Goal: Transaction & Acquisition: Book appointment/travel/reservation

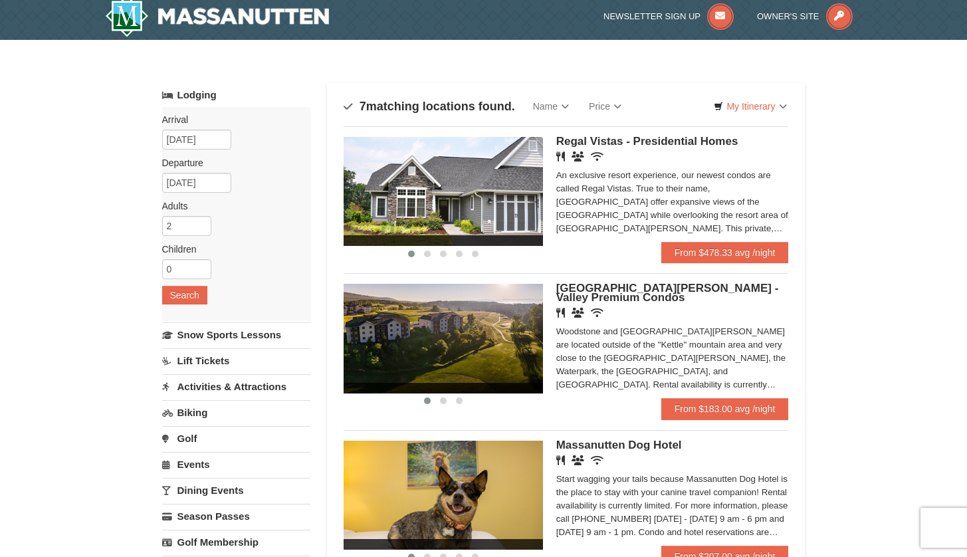
scroll to position [4, 0]
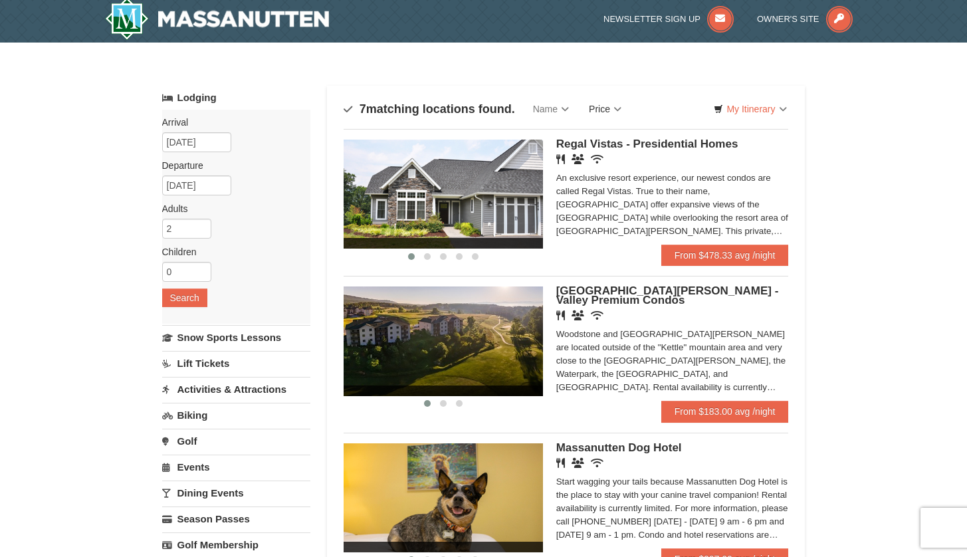
click at [621, 108] on link "Price" at bounding box center [605, 109] width 53 height 27
click at [631, 134] on link "Price (Low to High)" at bounding box center [633, 136] width 106 height 17
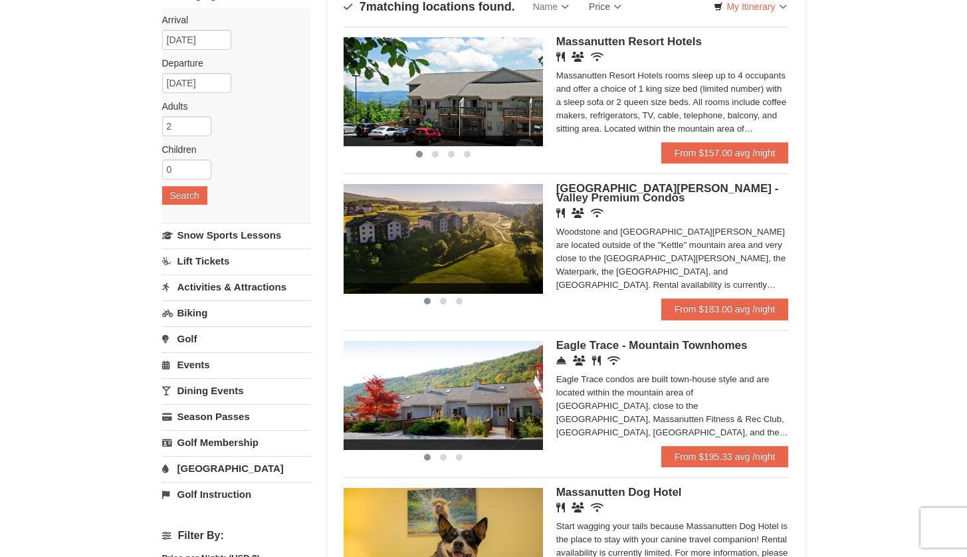
scroll to position [108, 0]
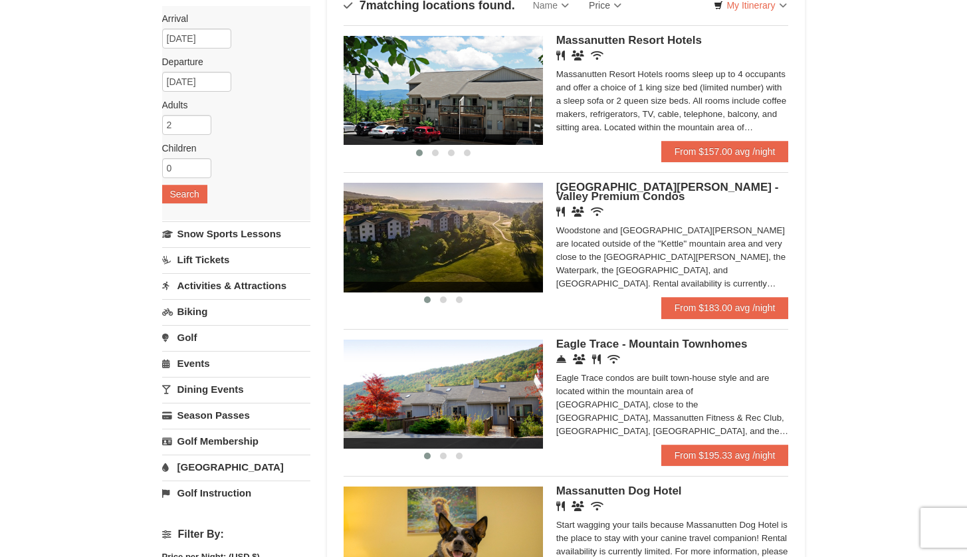
click at [642, 189] on span "[GEOGRAPHIC_DATA][PERSON_NAME] - Valley Premium Condos" at bounding box center [667, 192] width 223 height 22
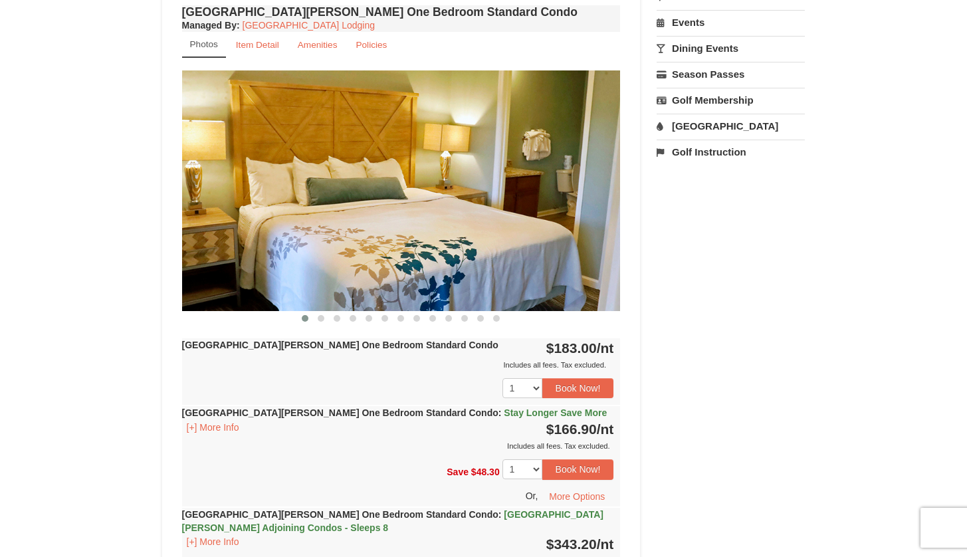
scroll to position [482, 0]
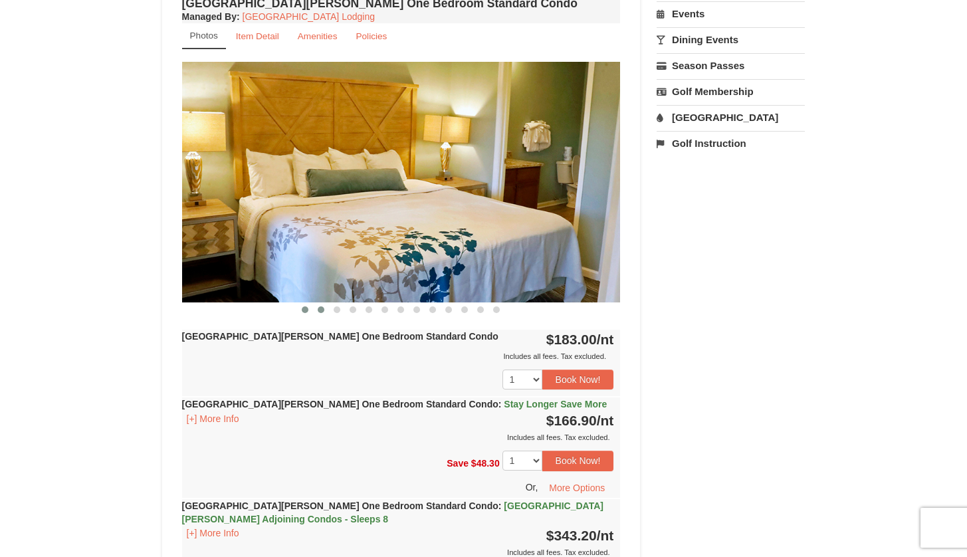
click at [322, 311] on span at bounding box center [321, 309] width 7 height 7
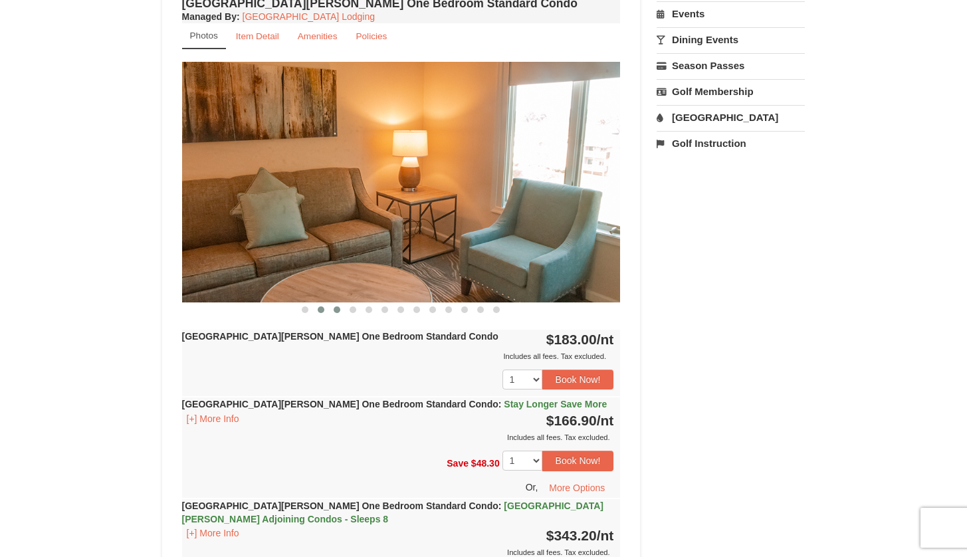
click at [340, 310] on span at bounding box center [337, 309] width 7 height 7
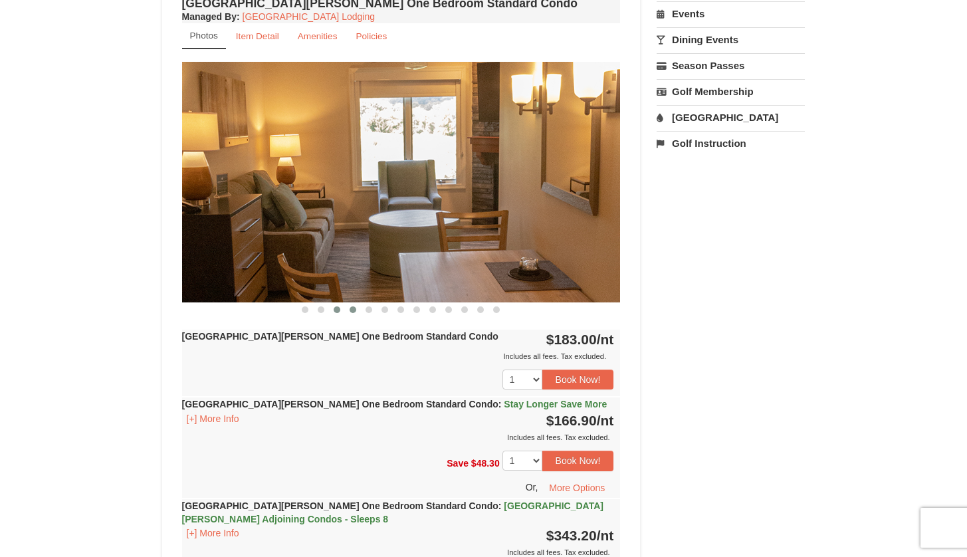
click at [354, 310] on span at bounding box center [353, 309] width 7 height 7
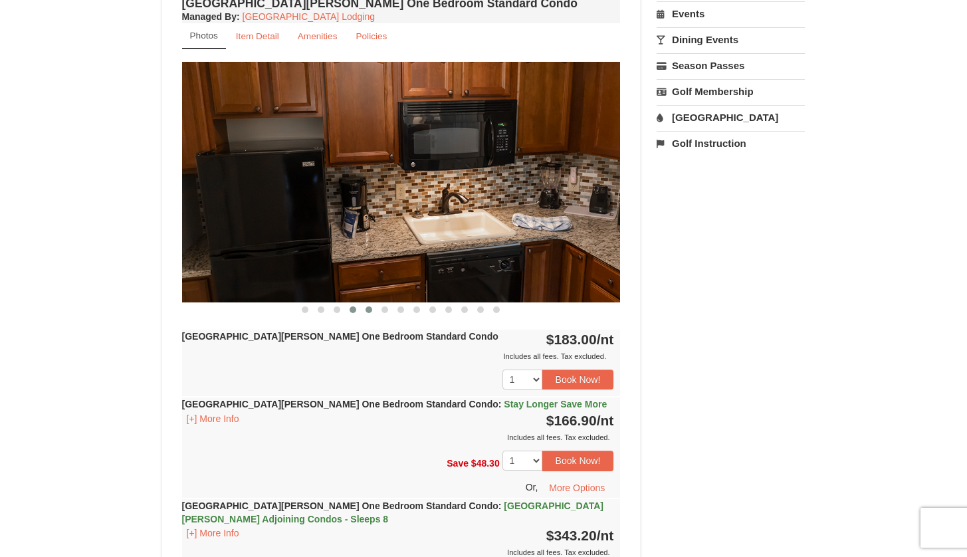
click at [366, 311] on span at bounding box center [369, 309] width 7 height 7
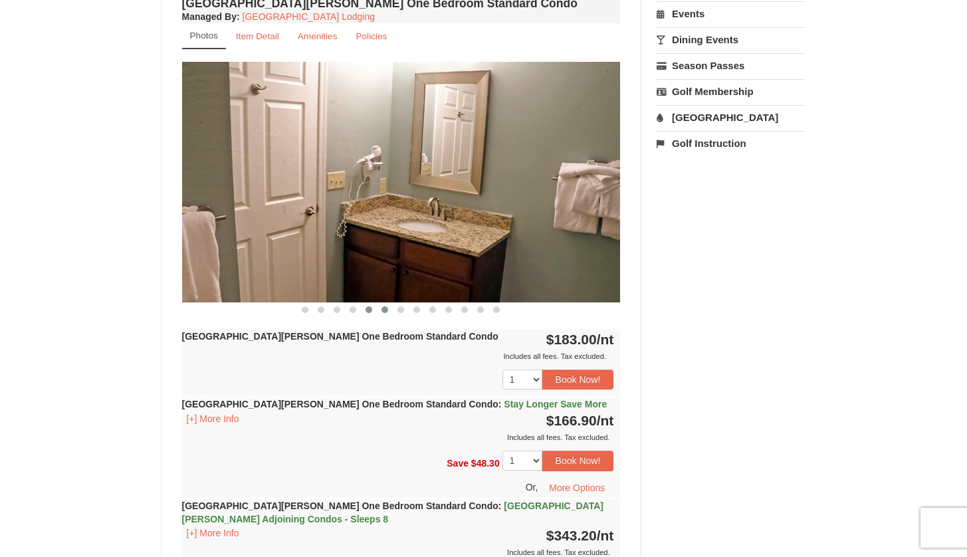
click at [383, 313] on button at bounding box center [385, 309] width 16 height 13
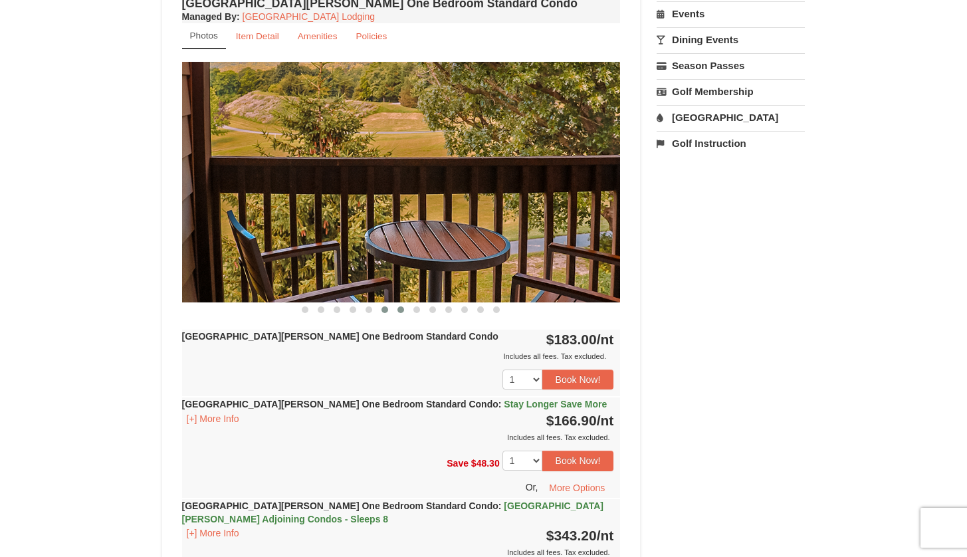
click at [403, 311] on span at bounding box center [400, 309] width 7 height 7
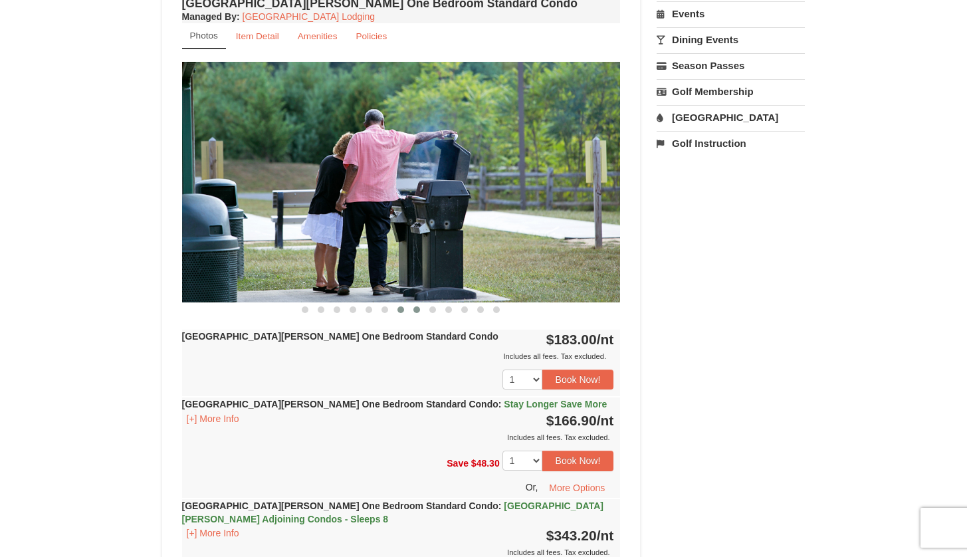
click at [419, 310] on span at bounding box center [416, 309] width 7 height 7
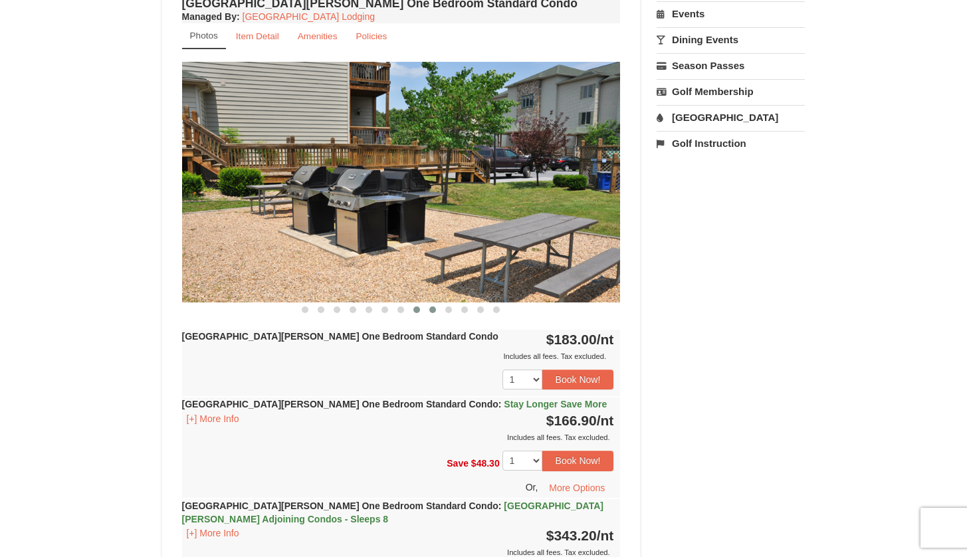
click at [433, 311] on span at bounding box center [432, 309] width 7 height 7
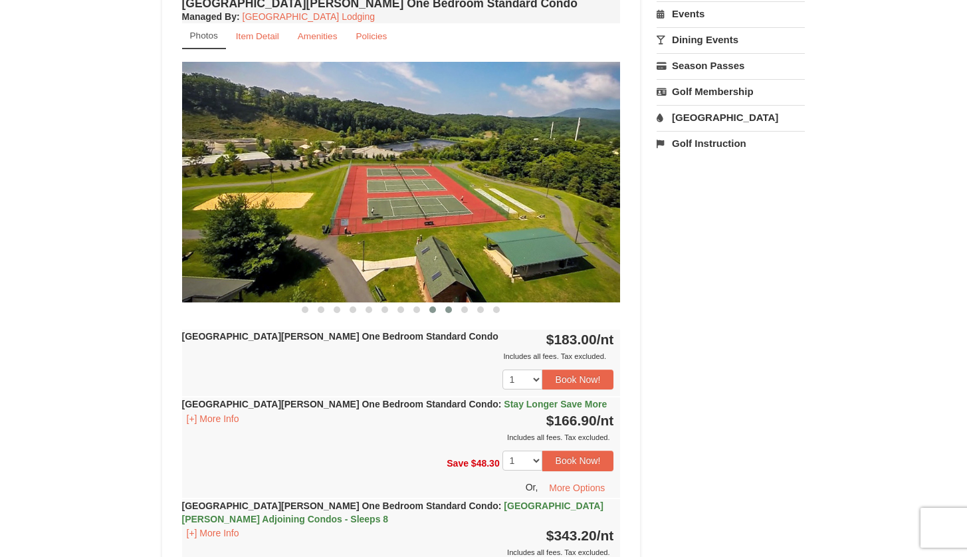
click at [447, 312] on span at bounding box center [448, 309] width 7 height 7
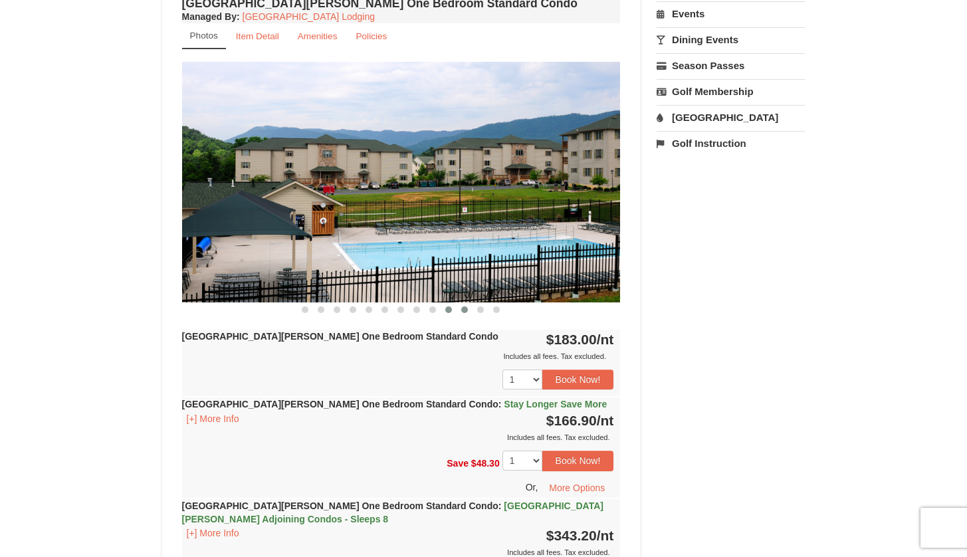
click at [463, 314] on button at bounding box center [465, 309] width 16 height 13
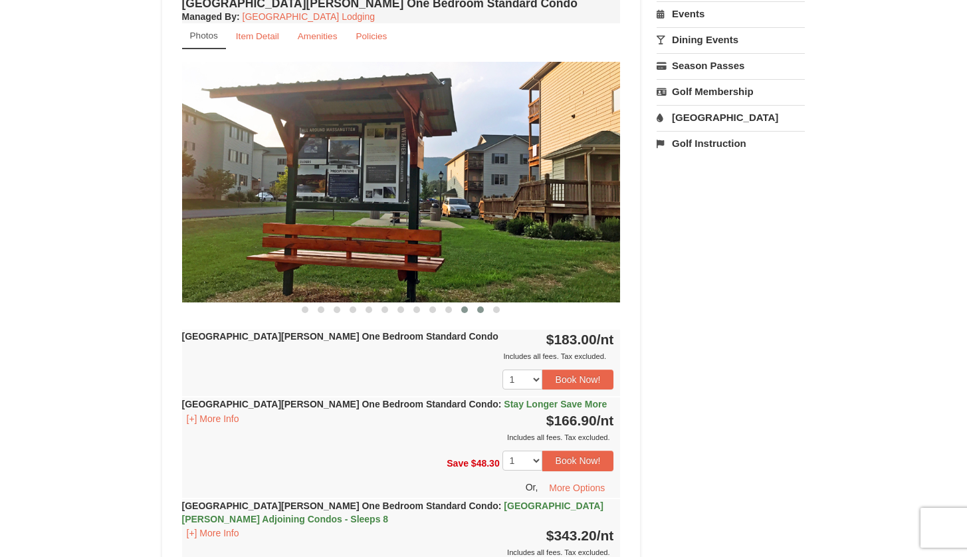
click at [485, 314] on button at bounding box center [481, 309] width 16 height 13
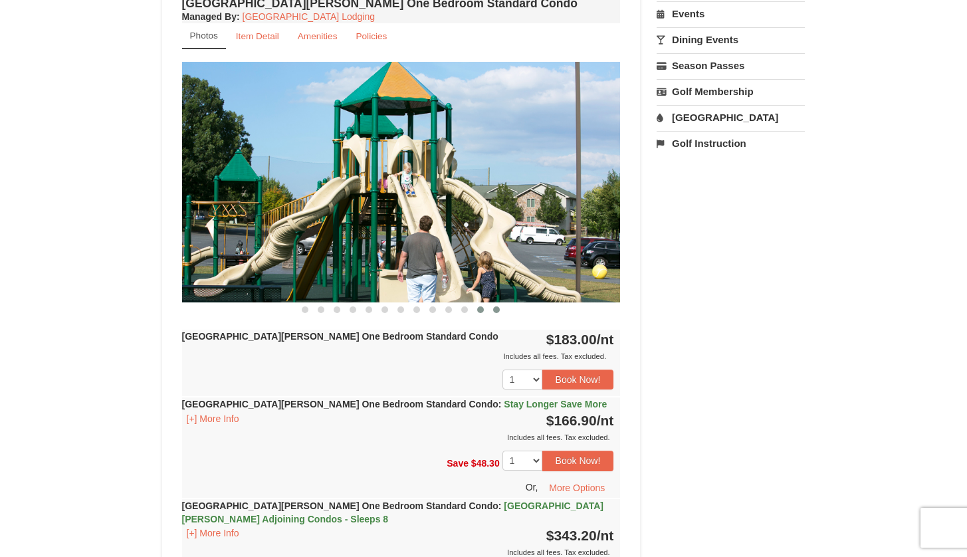
click at [494, 312] on span at bounding box center [496, 309] width 7 height 7
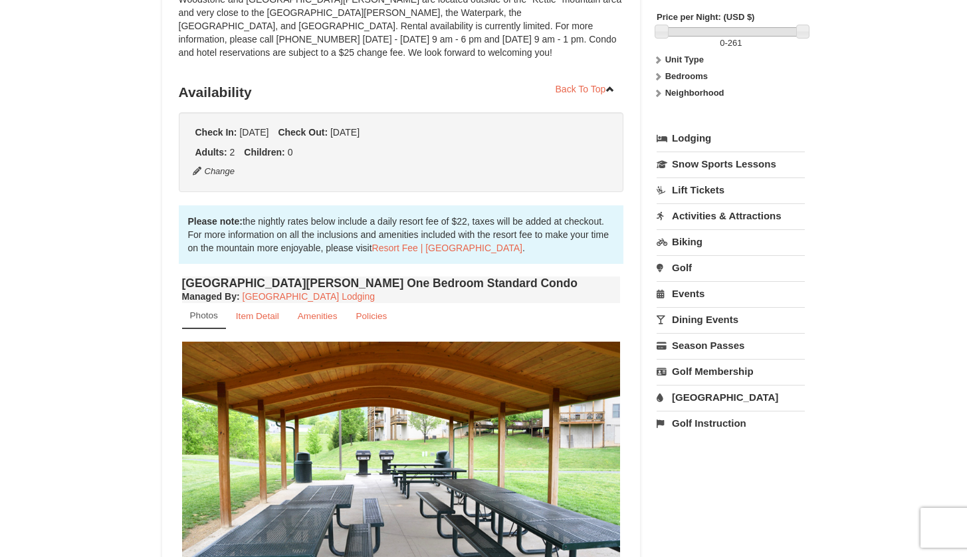
scroll to position [201, 0]
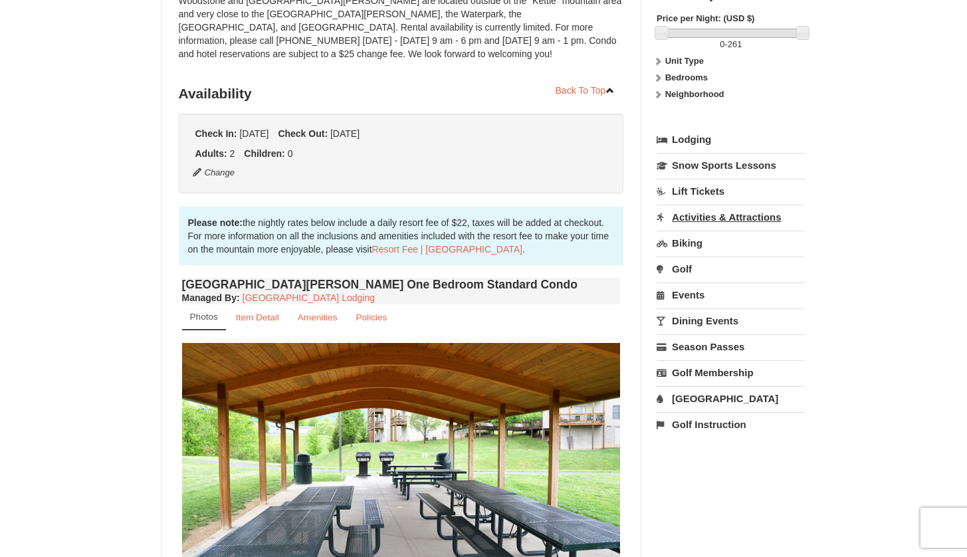
click at [719, 217] on link "Activities & Attractions" at bounding box center [731, 217] width 148 height 25
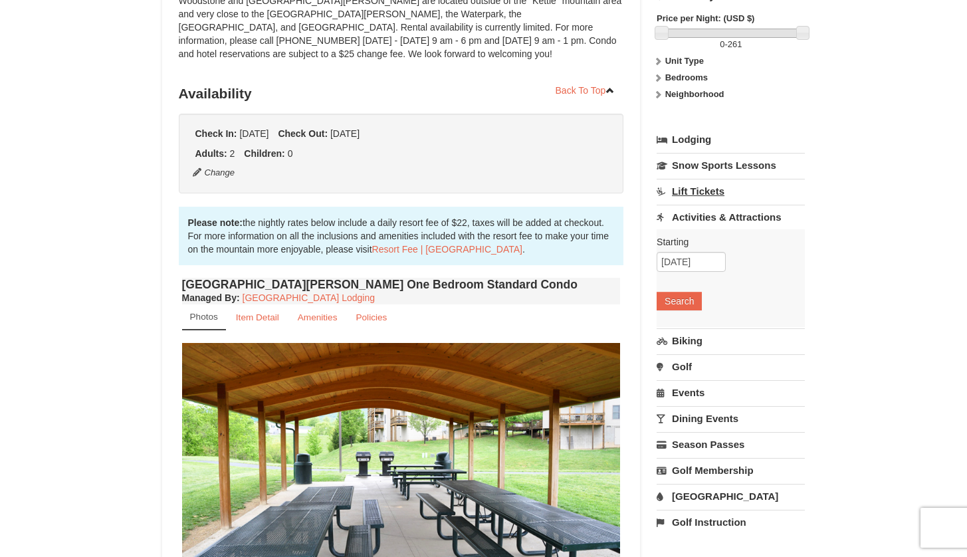
click at [714, 192] on link "Lift Tickets" at bounding box center [731, 191] width 148 height 25
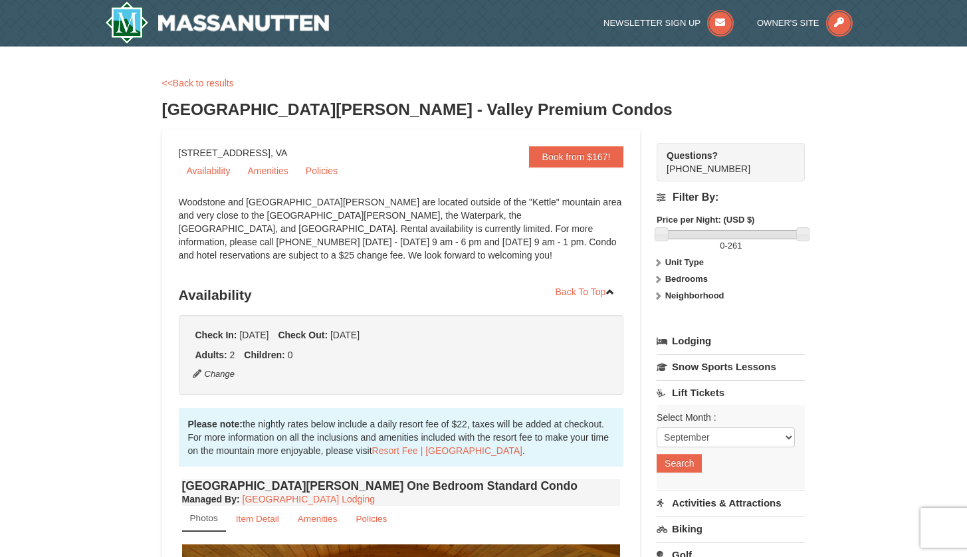
scroll to position [0, 0]
click at [193, 23] on img at bounding box center [217, 22] width 225 height 43
